Goal: Information Seeking & Learning: Find specific fact

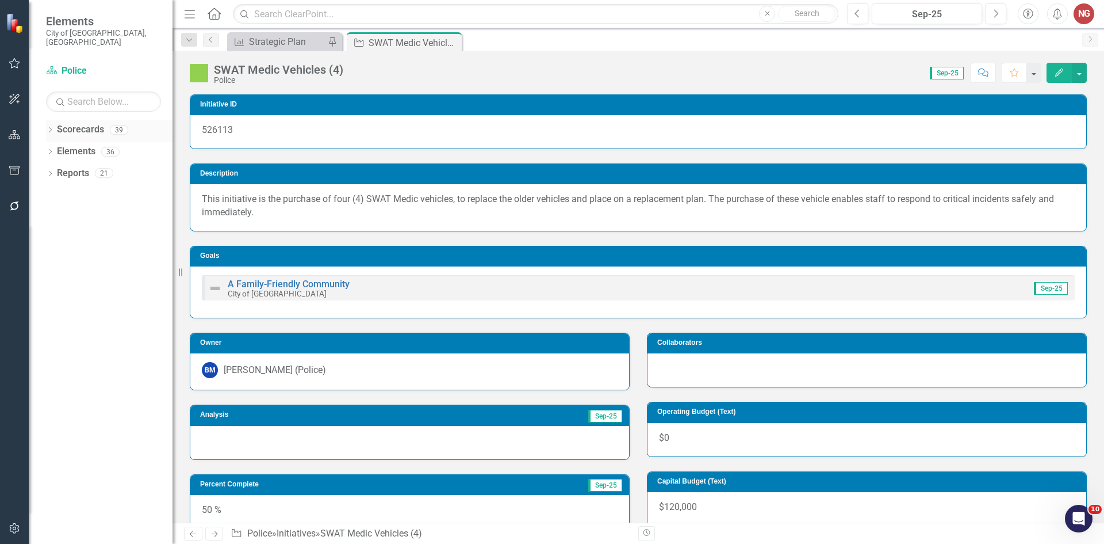
click at [51, 128] on icon "Dropdown" at bounding box center [50, 131] width 8 height 6
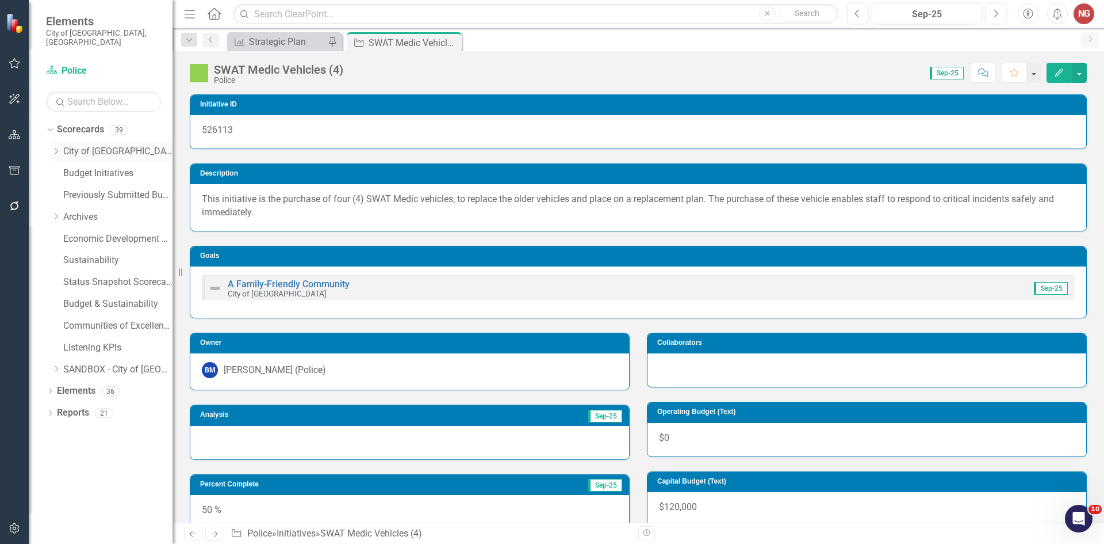
click at [91, 145] on link "City of [GEOGRAPHIC_DATA]" at bounding box center [117, 151] width 109 height 13
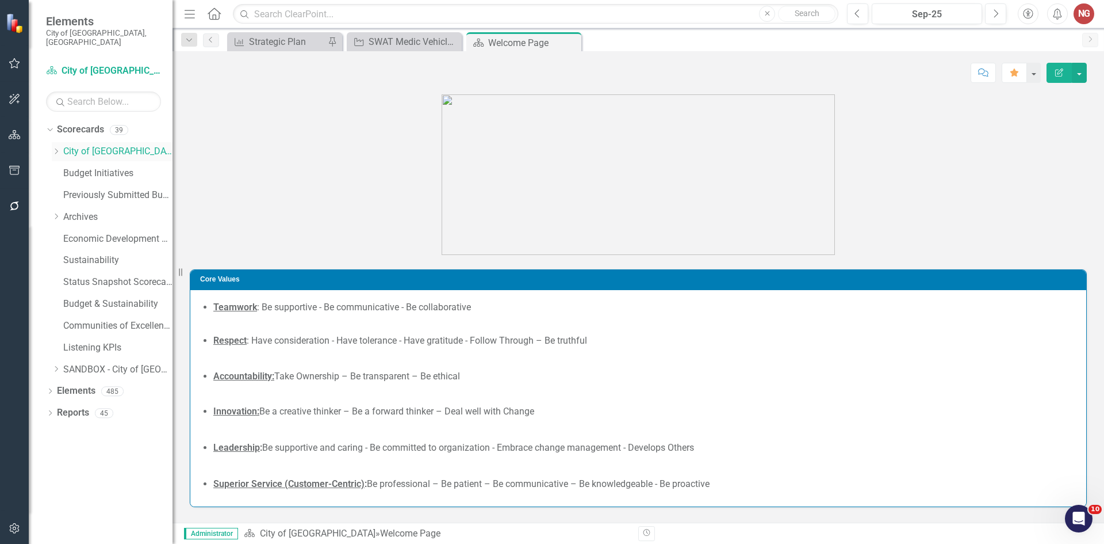
click at [52, 148] on icon "Dropdown" at bounding box center [56, 151] width 9 height 7
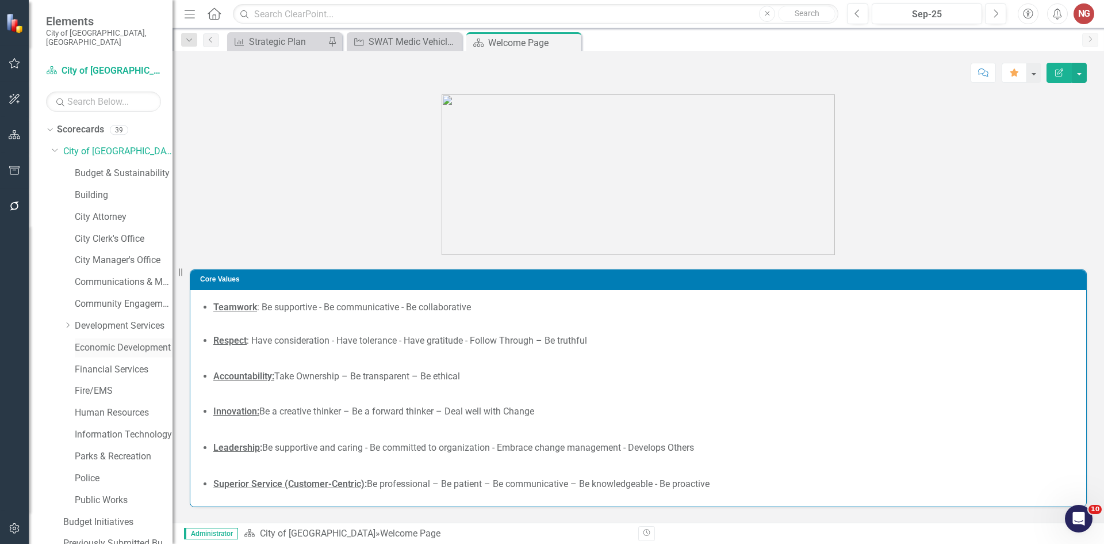
click at [90, 341] on link "Economic Development" at bounding box center [124, 347] width 98 height 13
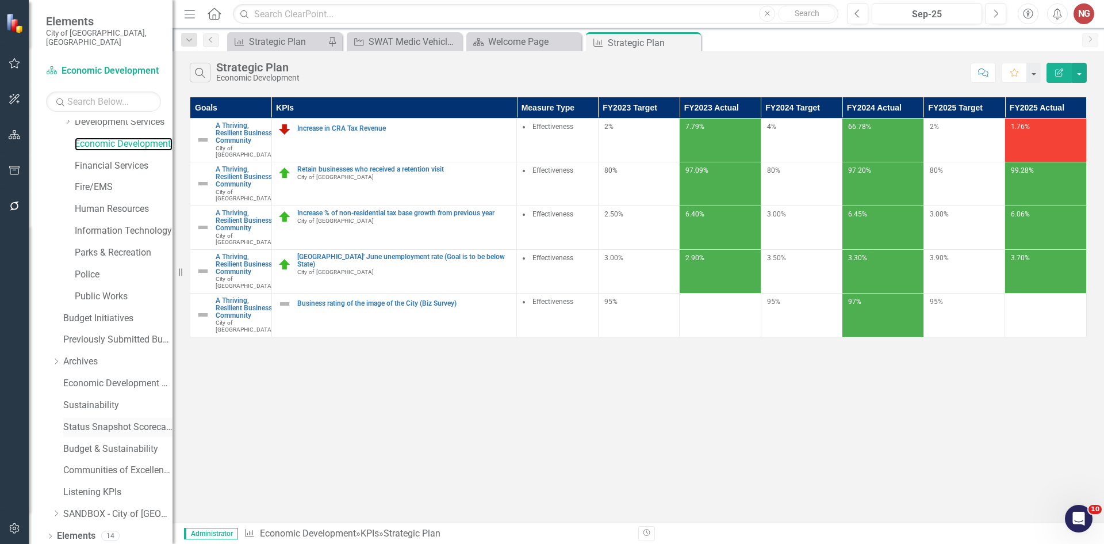
scroll to position [220, 0]
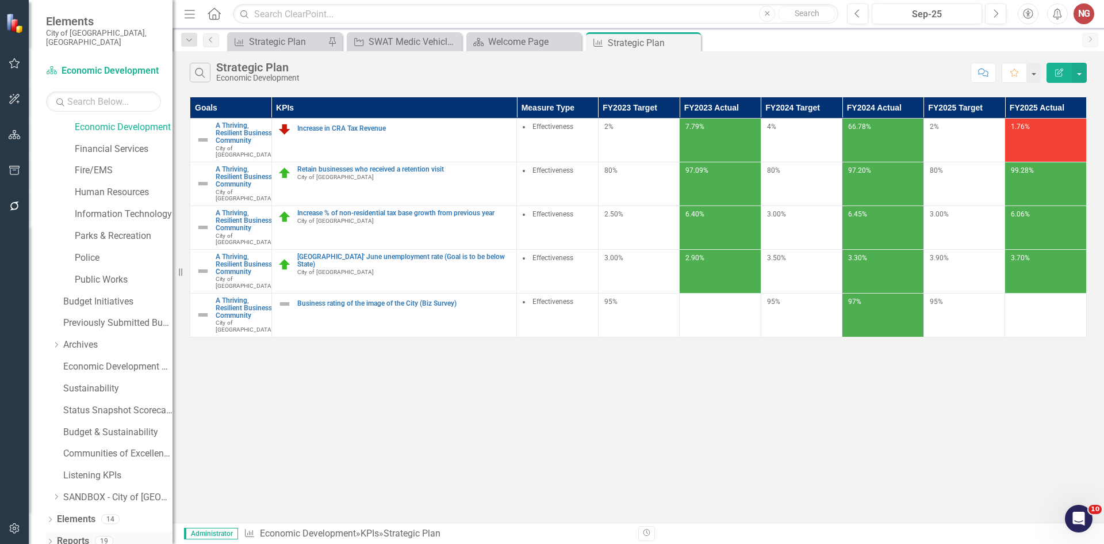
click at [51, 539] on icon "Dropdown" at bounding box center [50, 542] width 8 height 6
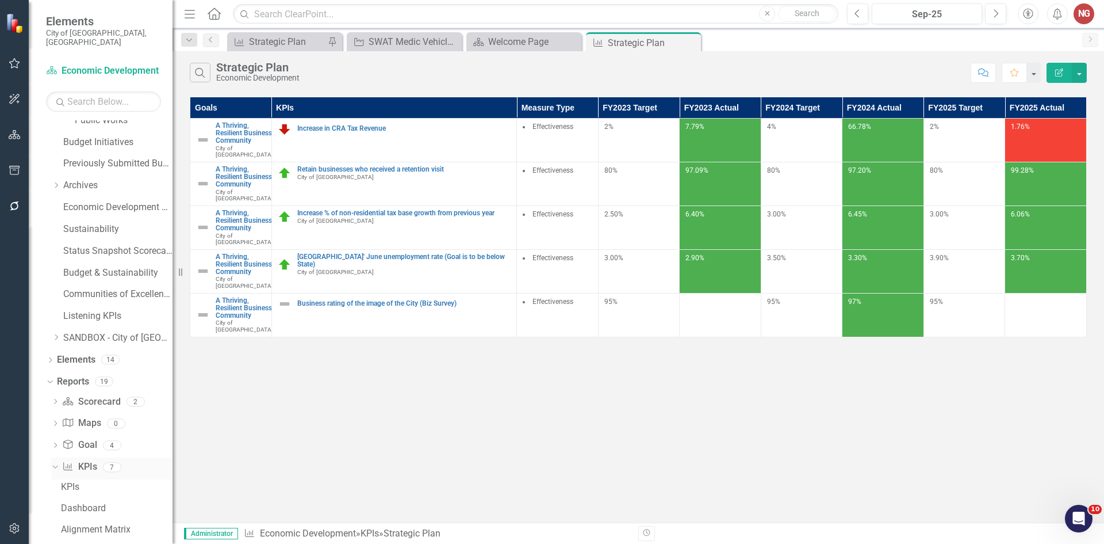
scroll to position [514, 0]
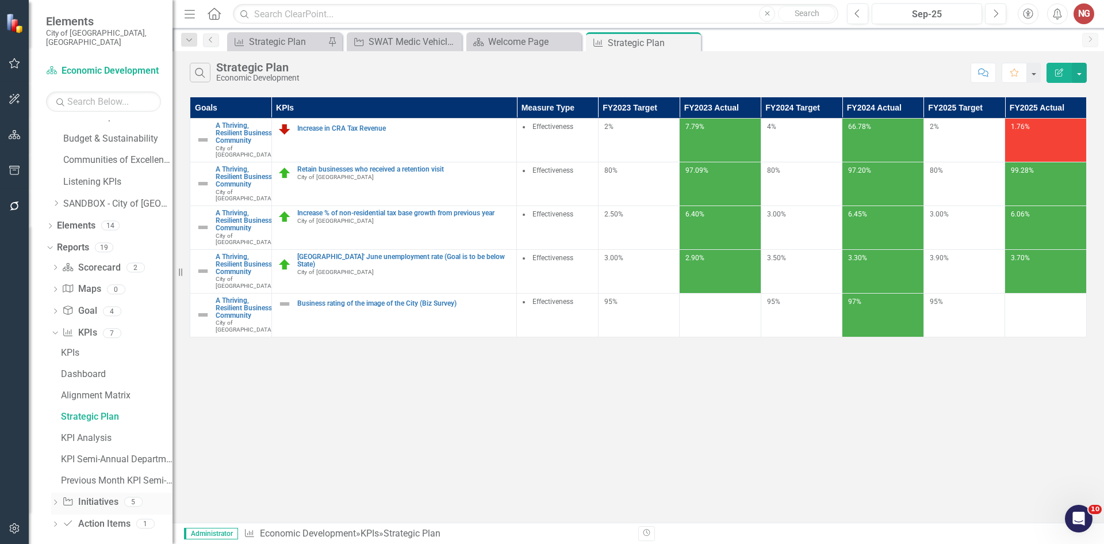
click at [56, 500] on icon "Dropdown" at bounding box center [55, 503] width 8 height 6
click at [81, 408] on link "Initiatives" at bounding box center [115, 417] width 114 height 18
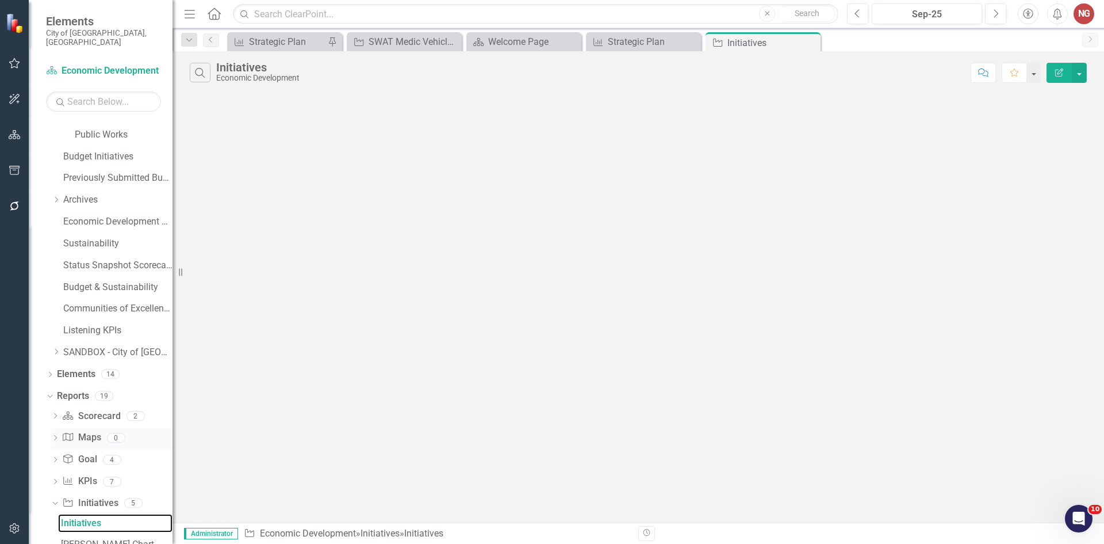
scroll to position [345, 0]
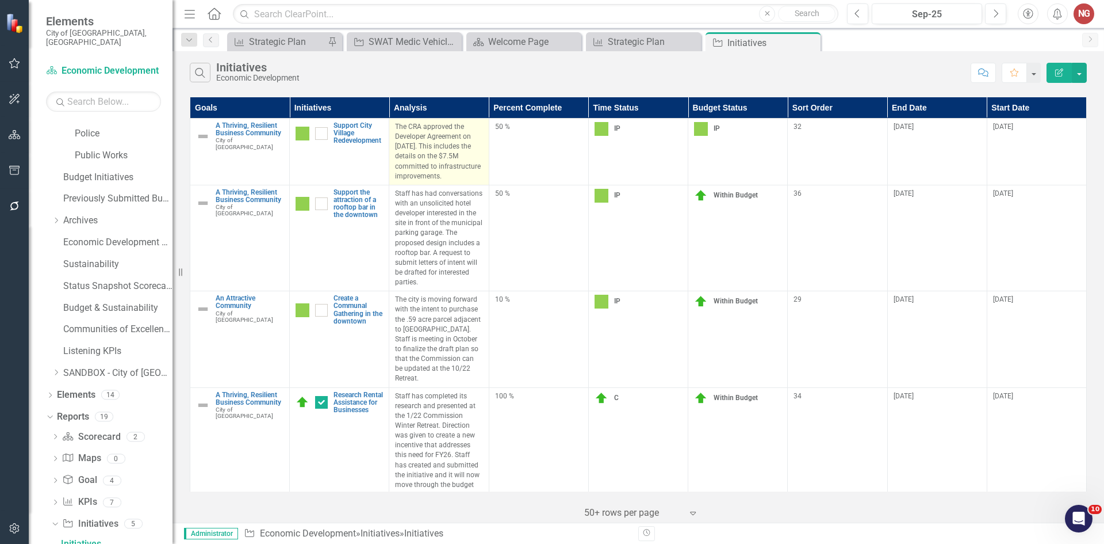
drag, startPoint x: 448, startPoint y: 178, endPoint x: 394, endPoint y: 127, distance: 74.0
click at [394, 127] on td "The CRA approved the Developer Agreement on [DATE]. This includes the details o…" at bounding box center [439, 151] width 100 height 67
copy p "The CRA approved the Developer Agreement on [DATE]. This includes the details o…"
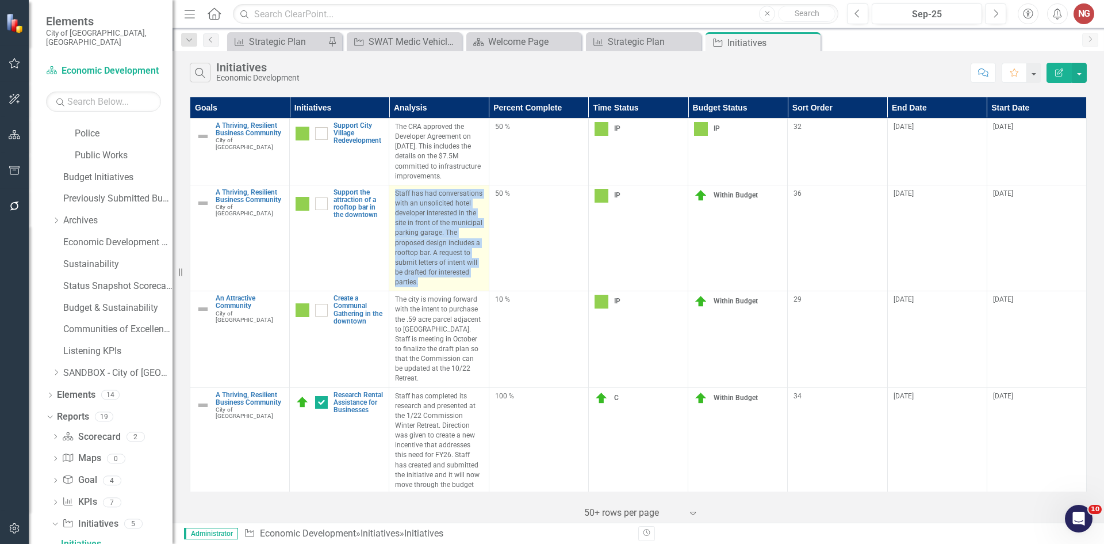
drag, startPoint x: 425, startPoint y: 282, endPoint x: 395, endPoint y: 191, distance: 95.7
click at [395, 191] on td "Staff has had conversations with an unsolicited hotel developer interested in t…" at bounding box center [439, 238] width 100 height 106
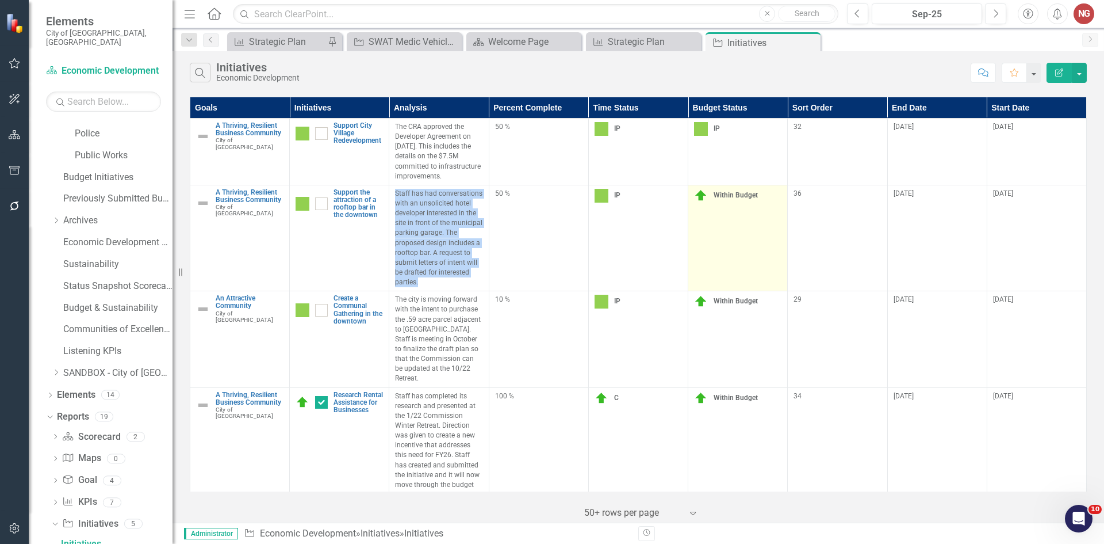
copy p "Staff has had conversations with an unsolicited hotel developer interested in t…"
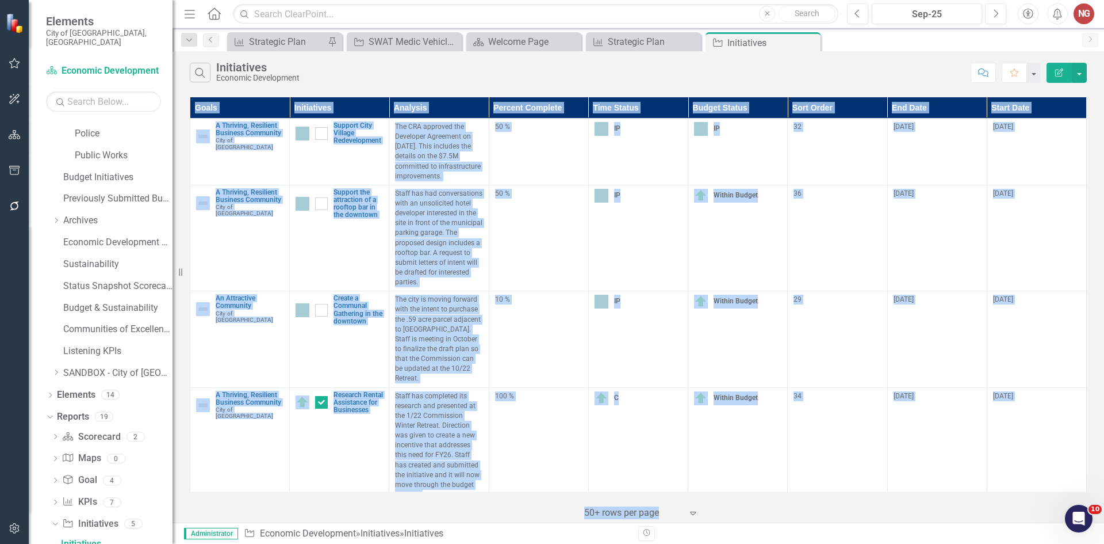
drag, startPoint x: 1104, startPoint y: 480, endPoint x: 1100, endPoint y: 506, distance: 26.1
click at [1100, 506] on div "Goals Initiatives Analysis Percent Complete Time Status Budget Status Sort Orde…" at bounding box center [639, 308] width 932 height 428
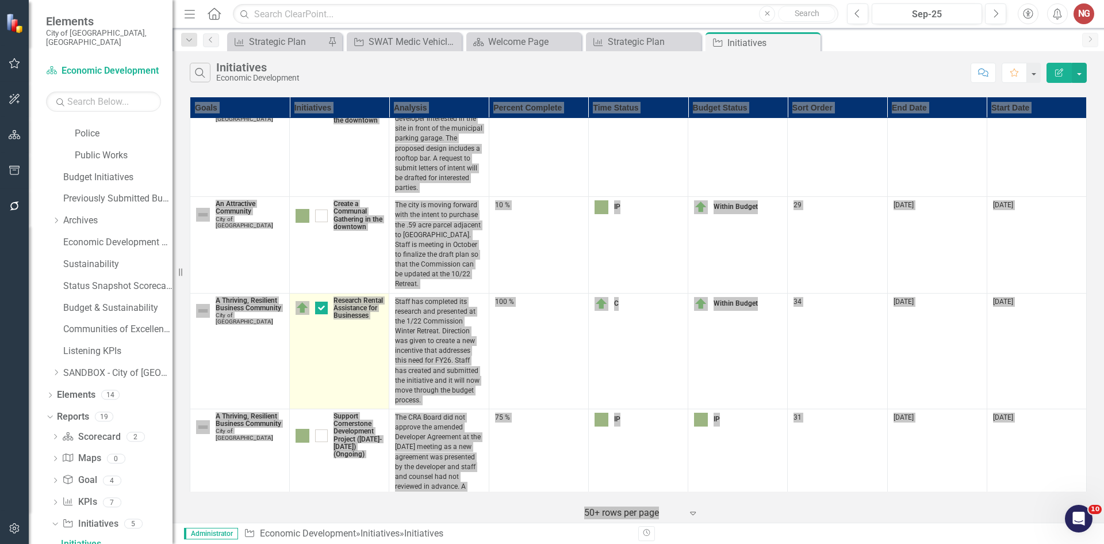
scroll to position [115, 0]
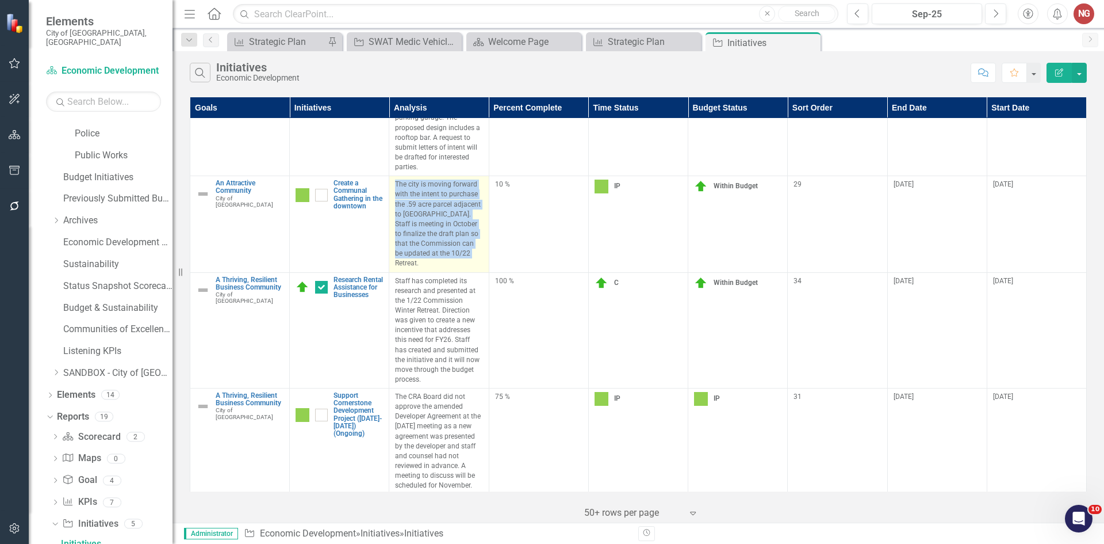
drag, startPoint x: 427, startPoint y: 264, endPoint x: 395, endPoint y: 180, distance: 89.7
click at [395, 180] on p "The city is moving forward with the intent to purchase the .59 acre parcel adja…" at bounding box center [438, 223] width 87 height 89
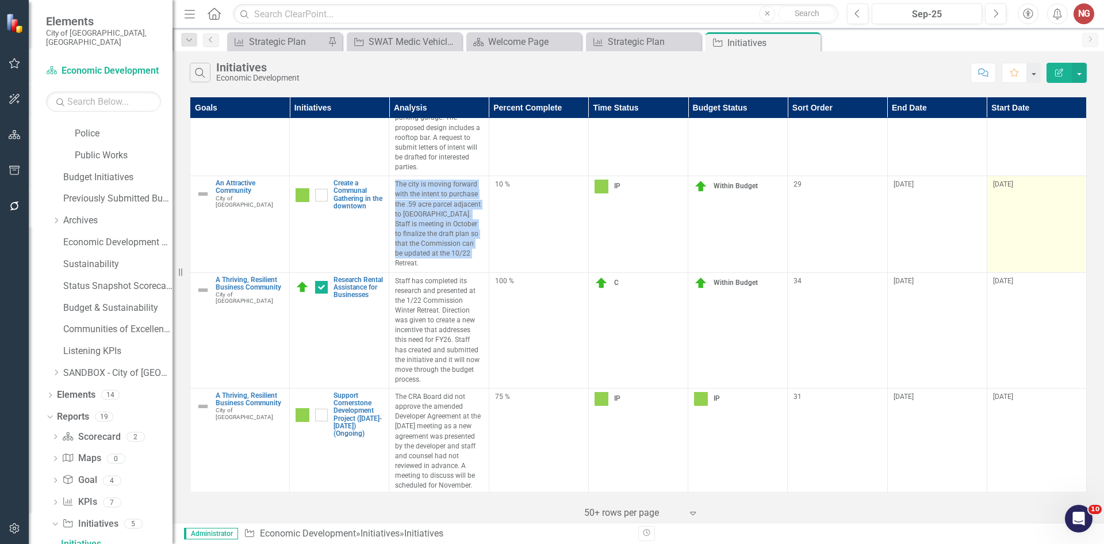
copy p "The city is moving forward with the intent to purchase the .59 acre parcel adja…"
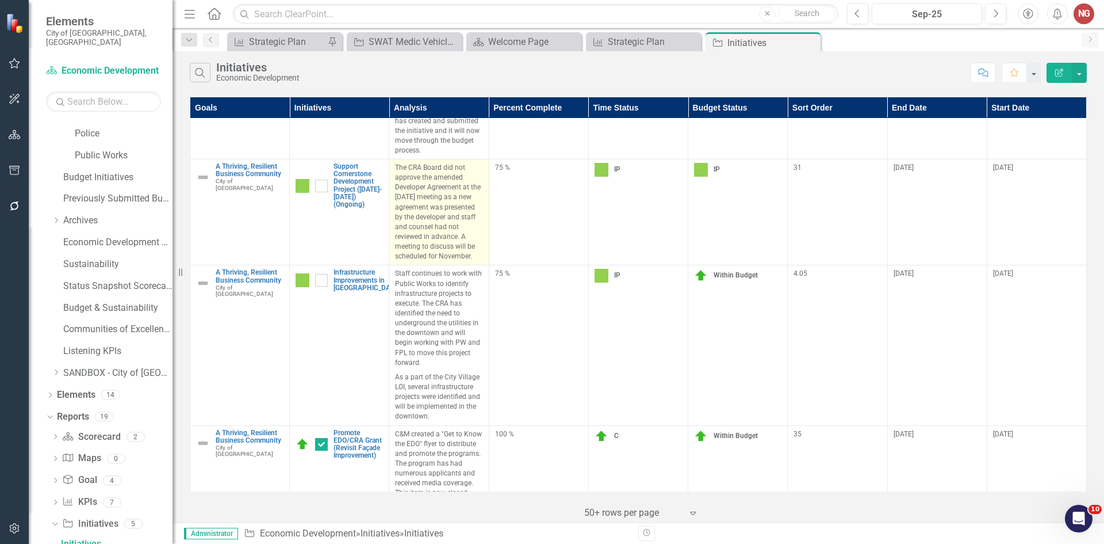
scroll to position [345, 0]
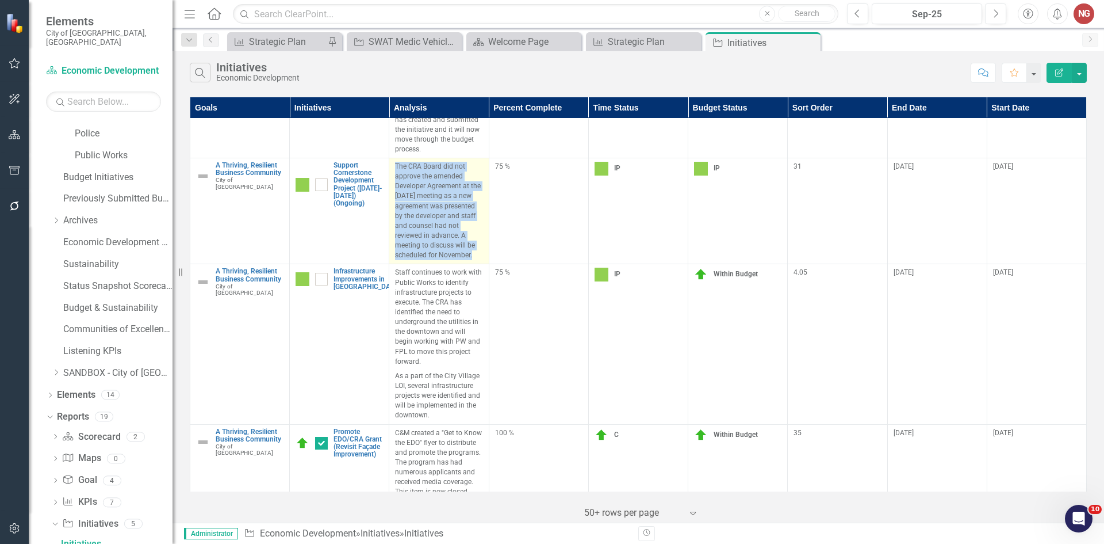
drag, startPoint x: 395, startPoint y: 163, endPoint x: 471, endPoint y: 255, distance: 118.9
click at [471, 255] on td "The CRA Board did not approve the amended Developer Agreement at the [DATE] mee…" at bounding box center [439, 211] width 100 height 106
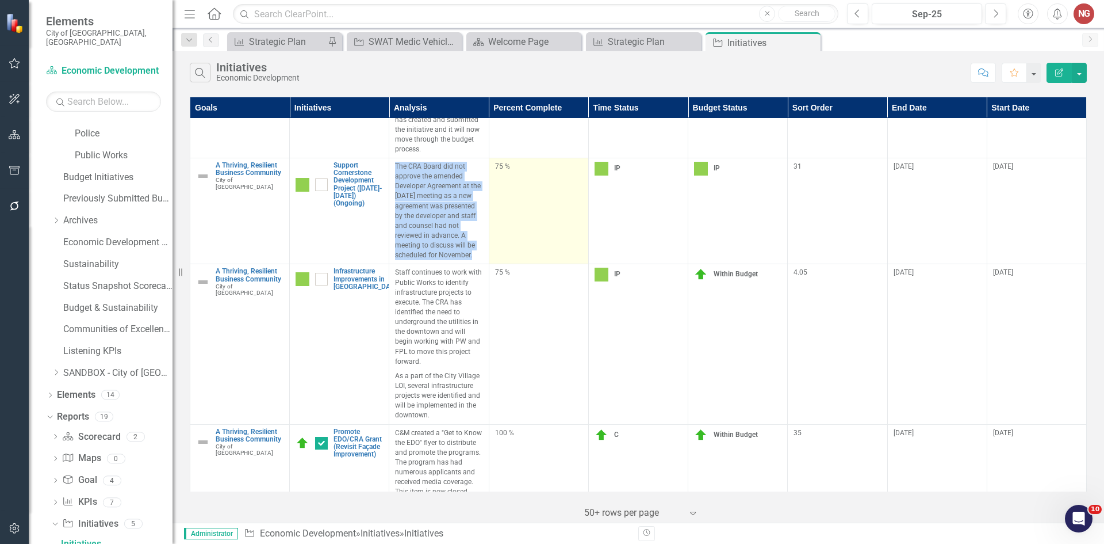
copy p "The CRA Board did not approve the amended Developer Agreement at the [DATE] mee…"
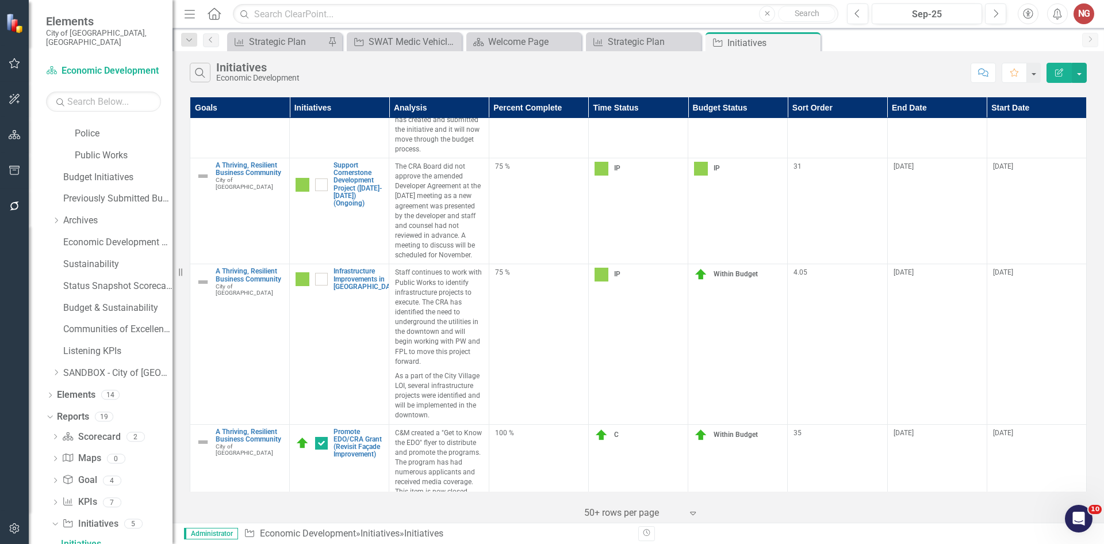
drag, startPoint x: 1103, startPoint y: 427, endPoint x: 1107, endPoint y: 414, distance: 13.1
click at [1104, 414] on html "Accessibility Screen-Reader Guide, Feedback, and Issue Reporting | New window E…" at bounding box center [552, 272] width 1104 height 544
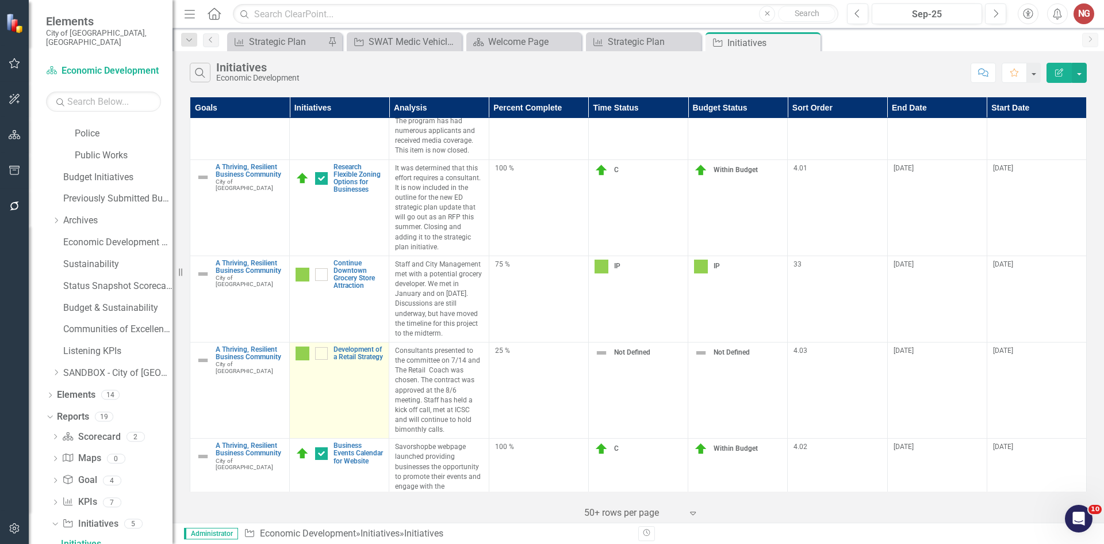
scroll to position [748, 0]
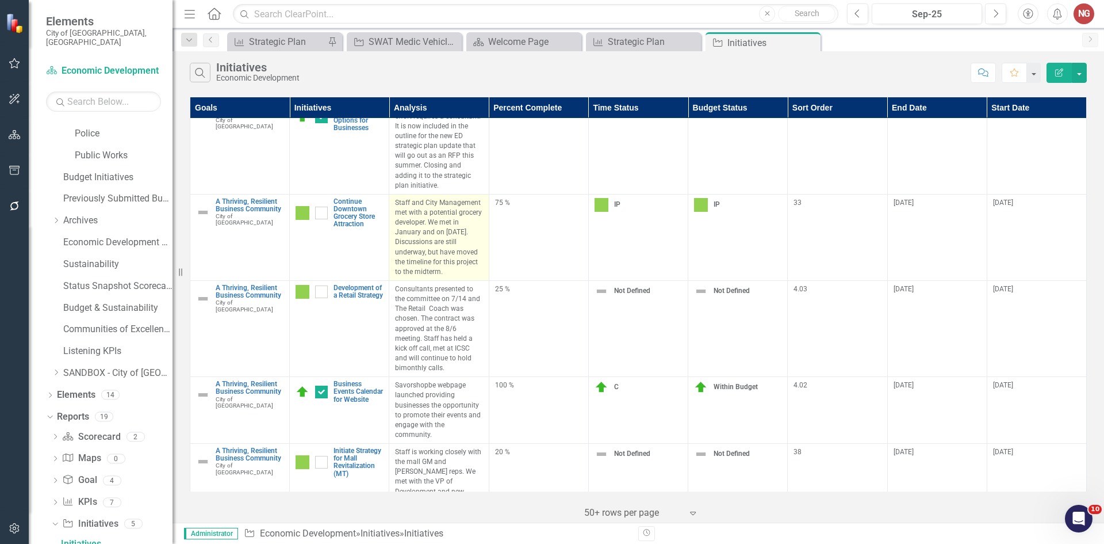
drag, startPoint x: 394, startPoint y: 192, endPoint x: 449, endPoint y: 259, distance: 87.1
click at [449, 259] on td "Staff and City Management met with a potential grocery developer. We met in Jan…" at bounding box center [439, 237] width 100 height 86
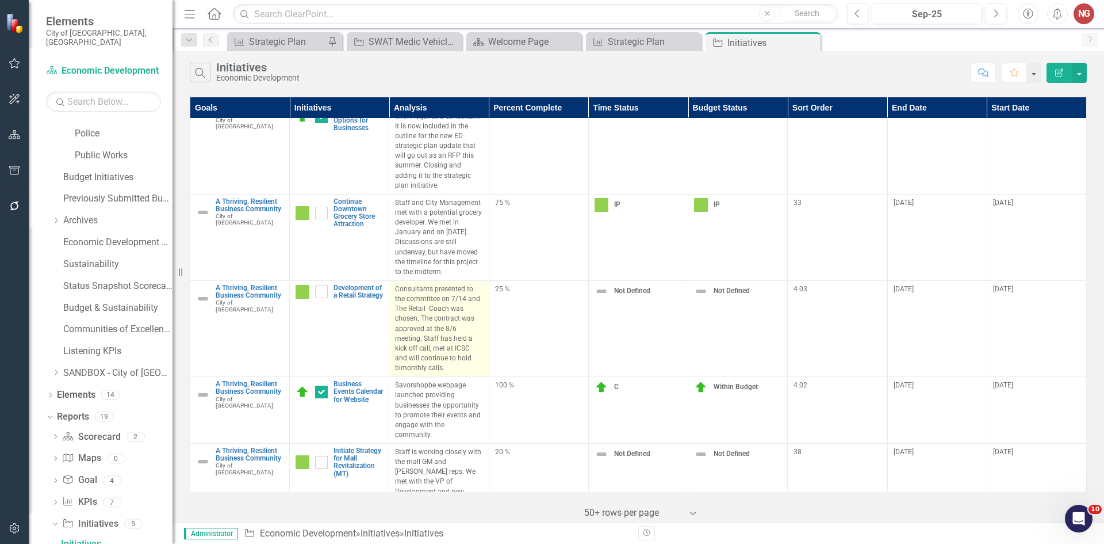
copy p "Staff and City Management met with a potential grocery developer. We met in Jan…"
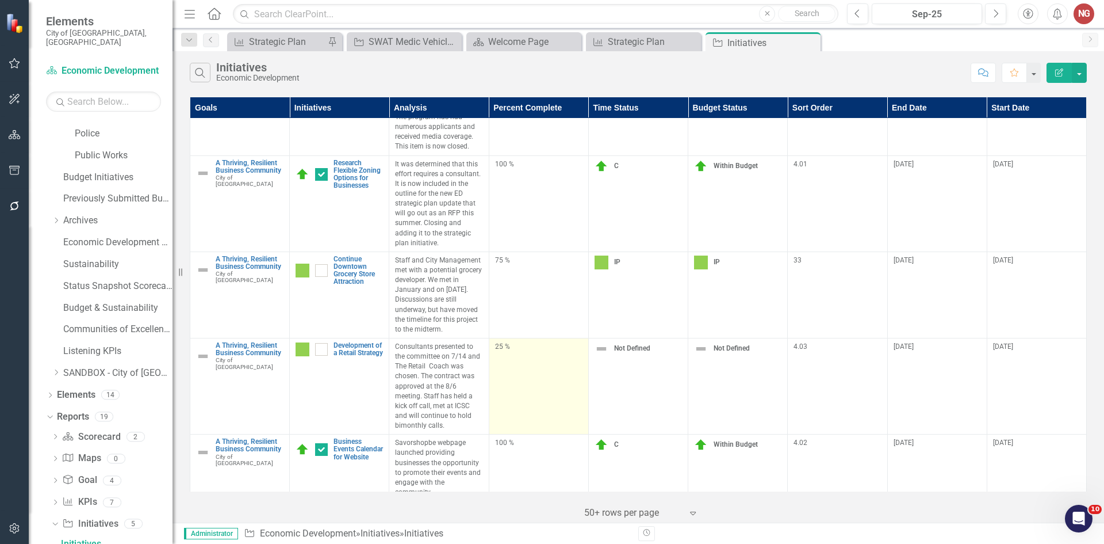
scroll to position [805, 0]
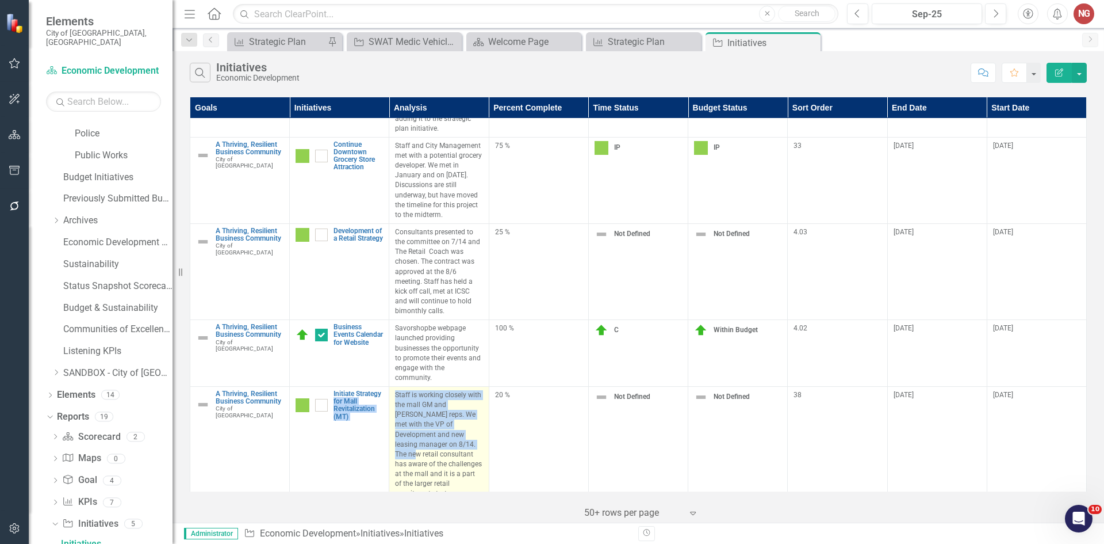
drag, startPoint x: 388, startPoint y: 379, endPoint x: 437, endPoint y: 435, distance: 74.6
click at [439, 435] on tr "A Thriving, Resilient Business Community City of [GEOGRAPHIC_DATA] Link Map Vie…" at bounding box center [638, 445] width 897 height 116
click at [433, 479] on td "Staff is working closely with the mall GM and [PERSON_NAME] reps. We met with t…" at bounding box center [439, 445] width 100 height 116
drag, startPoint x: 435, startPoint y: 475, endPoint x: 395, endPoint y: 387, distance: 96.0
click at [395, 390] on p "Staff is working closely with the mall GM and [PERSON_NAME] reps. We met with t…" at bounding box center [438, 444] width 87 height 109
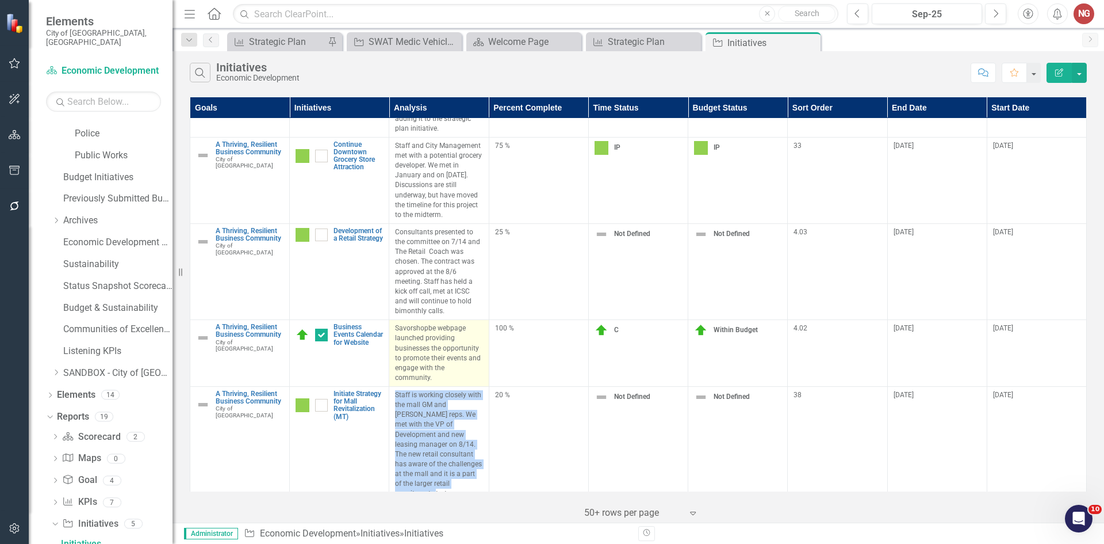
copy p "Staff is working closely with the mall GM and [PERSON_NAME] reps. We met with t…"
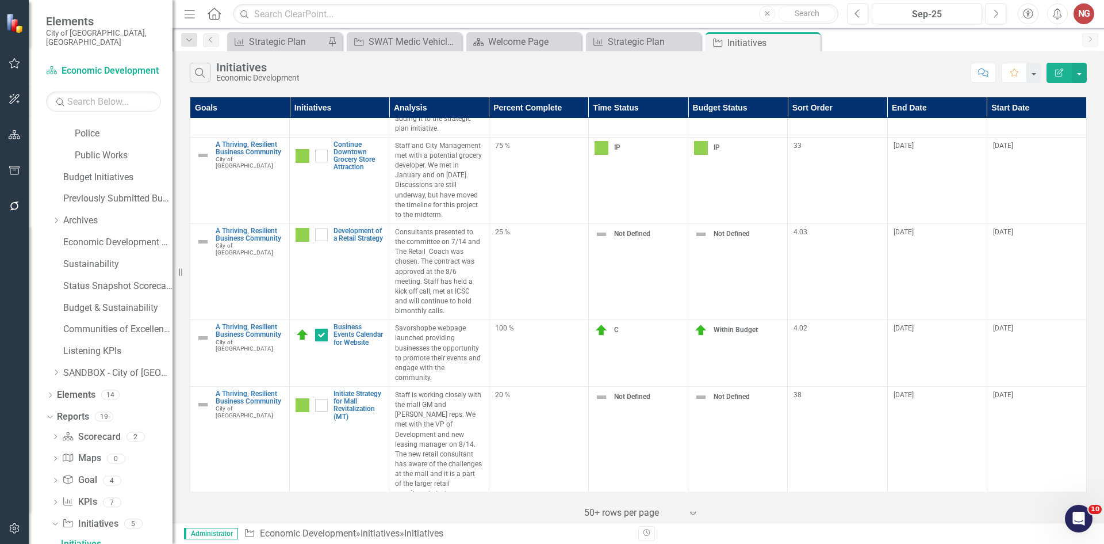
drag, startPoint x: 1102, startPoint y: 326, endPoint x: 1099, endPoint y: 350, distance: 24.4
click at [1099, 350] on div "Goals Initiatives Analysis Percent Complete Time Status Budget Status Sort Orde…" at bounding box center [639, 308] width 932 height 428
